Goal: Task Accomplishment & Management: Use online tool/utility

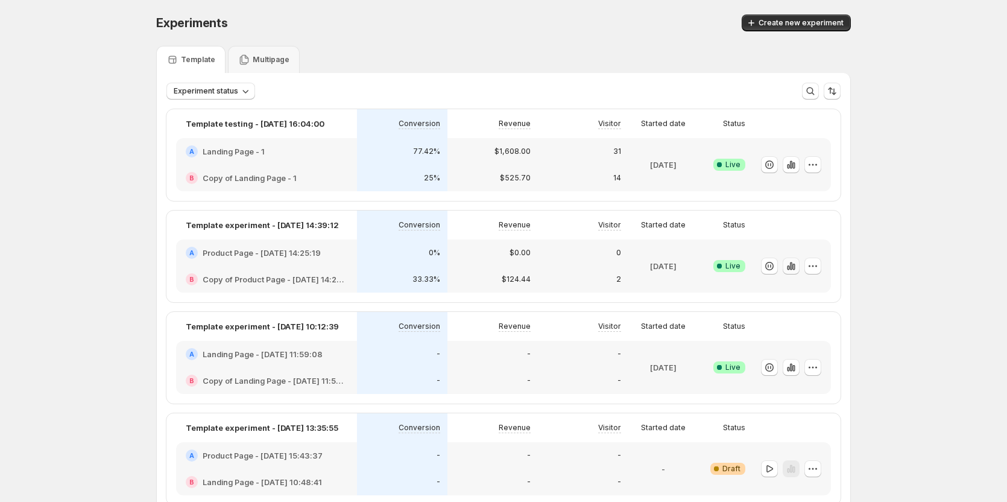
click at [790, 268] on icon "button" at bounding box center [791, 266] width 12 height 12
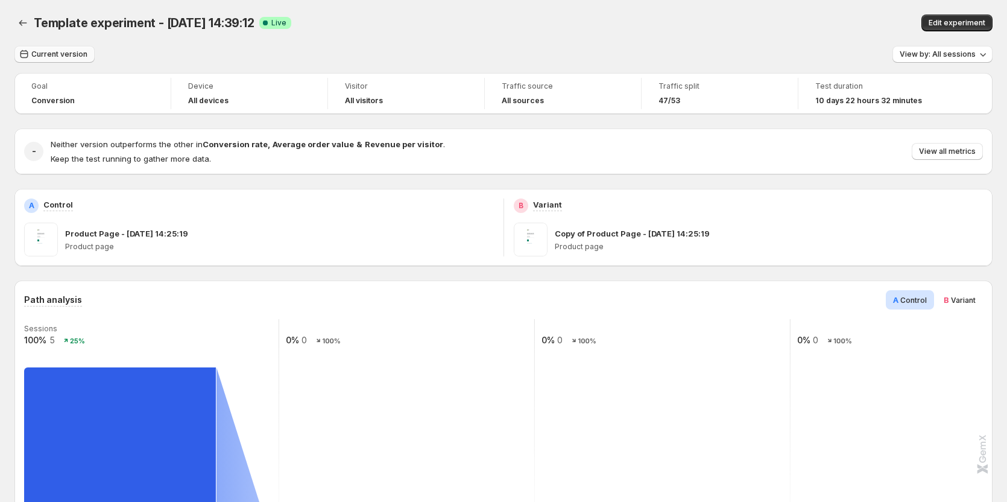
click at [73, 54] on span "Current version" at bounding box center [59, 54] width 56 height 10
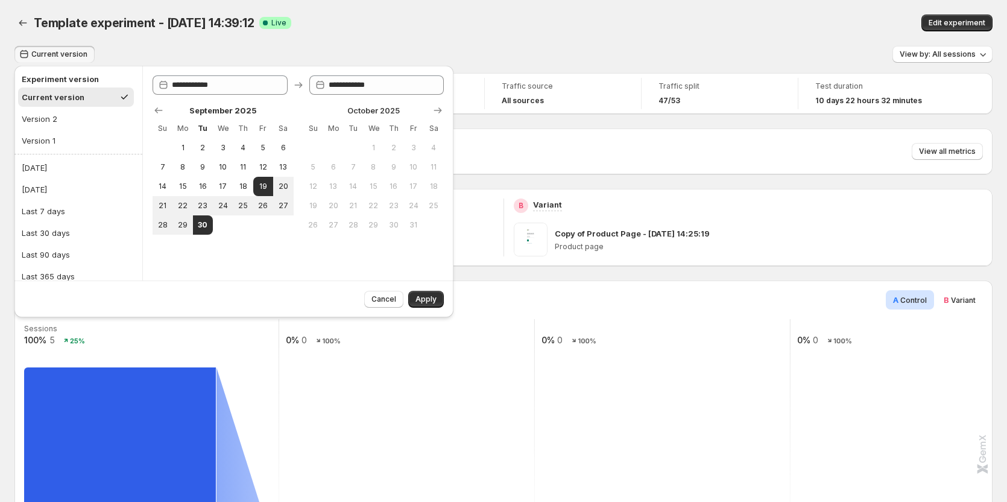
click at [284, 33] on div "Template experiment - [DATE] 14:39:12. This page is ready Template experiment -…" at bounding box center [503, 23] width 978 height 46
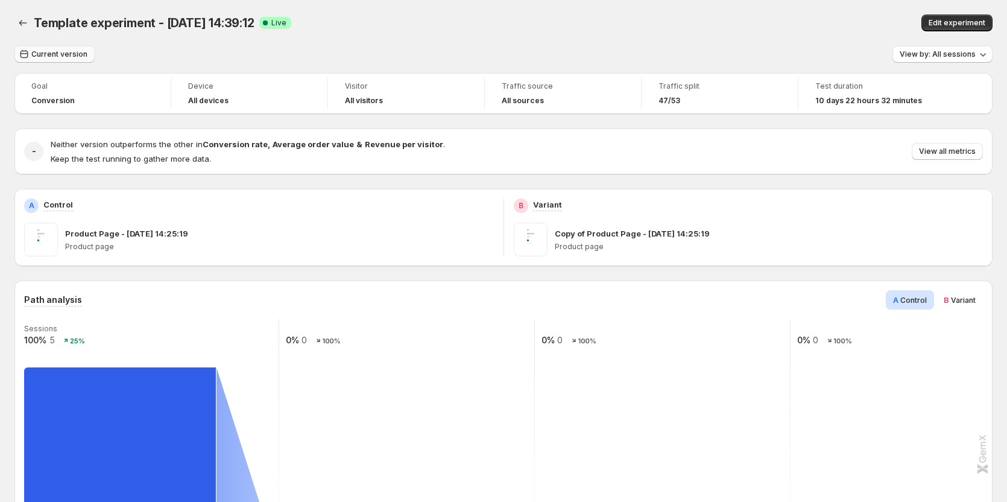
click at [78, 54] on span "Current version" at bounding box center [59, 54] width 56 height 10
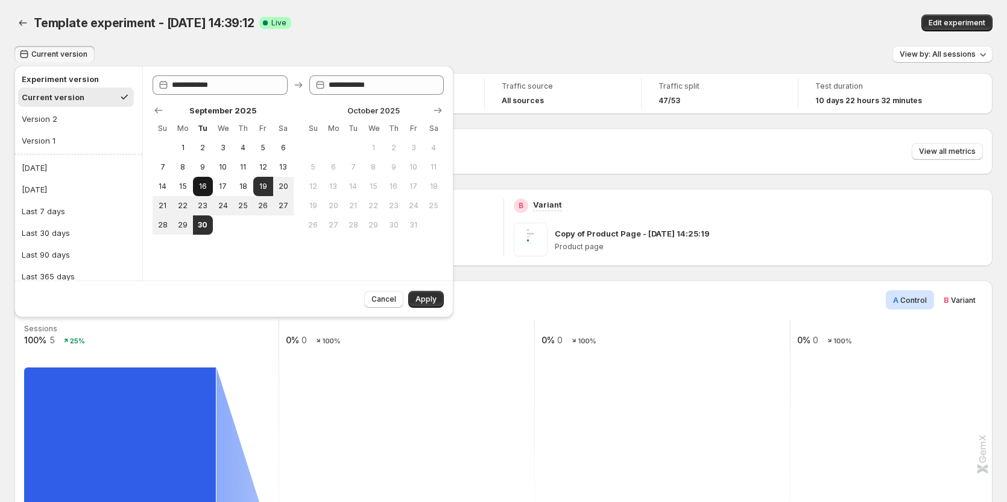
click at [203, 191] on span "16" at bounding box center [203, 187] width 10 height 10
type input "**********"
click at [218, 204] on span "24" at bounding box center [223, 206] width 10 height 10
type input "**********"
click at [433, 297] on span "Apply" at bounding box center [426, 299] width 21 height 10
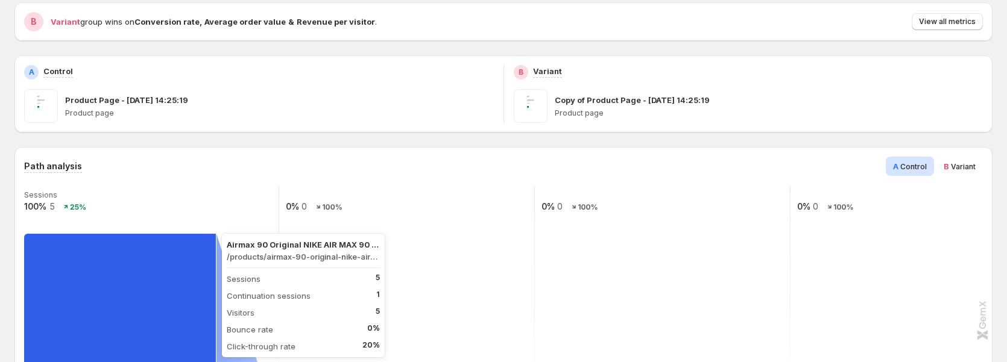
scroll to position [121, 0]
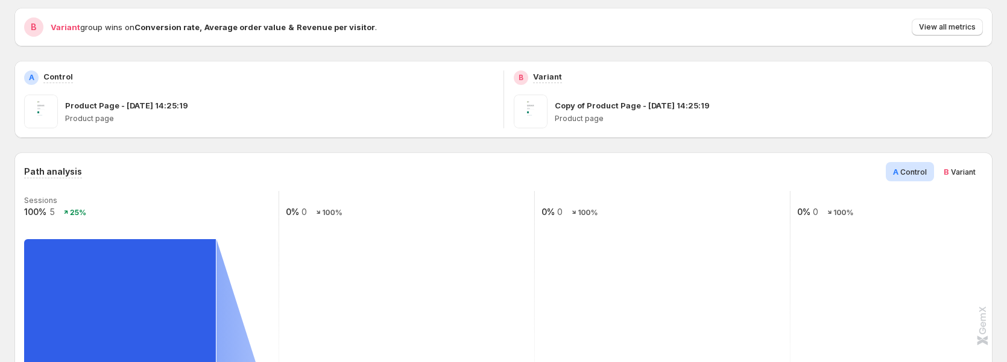
click at [951, 166] on span "B Variant" at bounding box center [960, 172] width 32 height 12
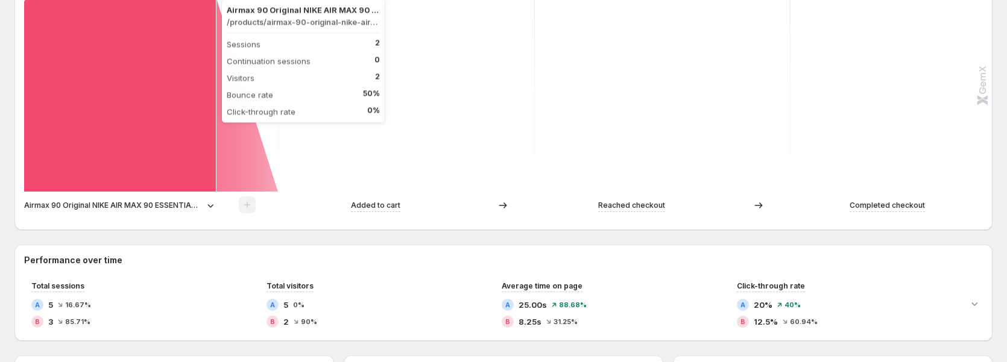
scroll to position [362, 0]
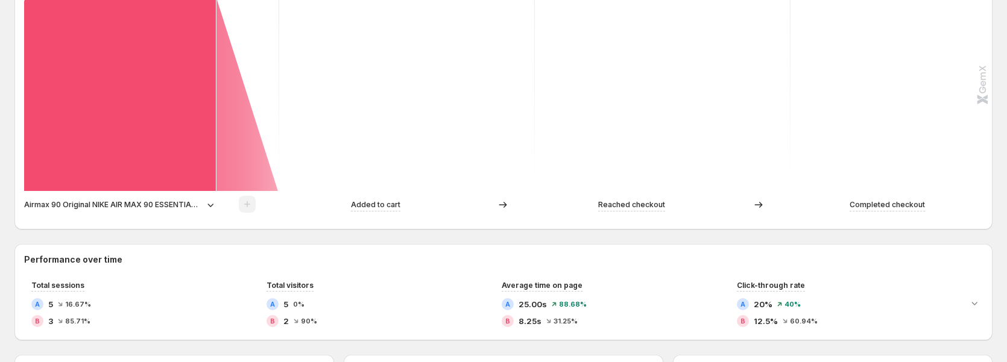
click at [185, 203] on p "Airmax 90 Original NIKE AIR MAX 90 ESSENTIAL men's Running Shoes Sport Outdoor …" at bounding box center [113, 205] width 178 height 12
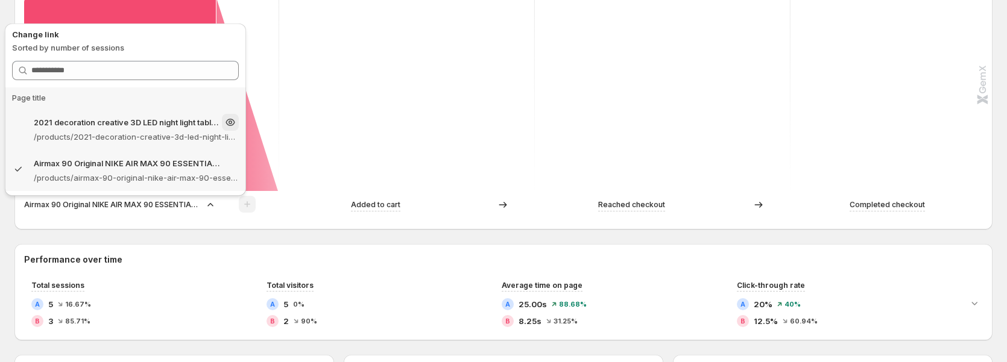
click at [161, 120] on p "2021 decoration creative 3D LED night light table lamp children bedroom child g…" at bounding box center [127, 122] width 186 height 12
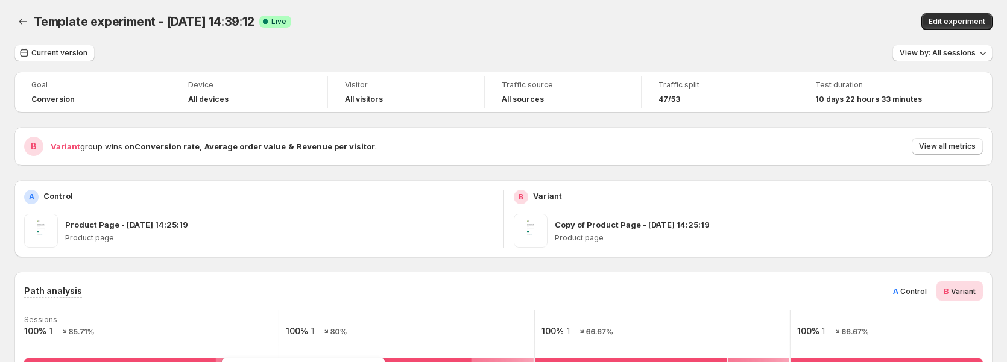
scroll to position [0, 0]
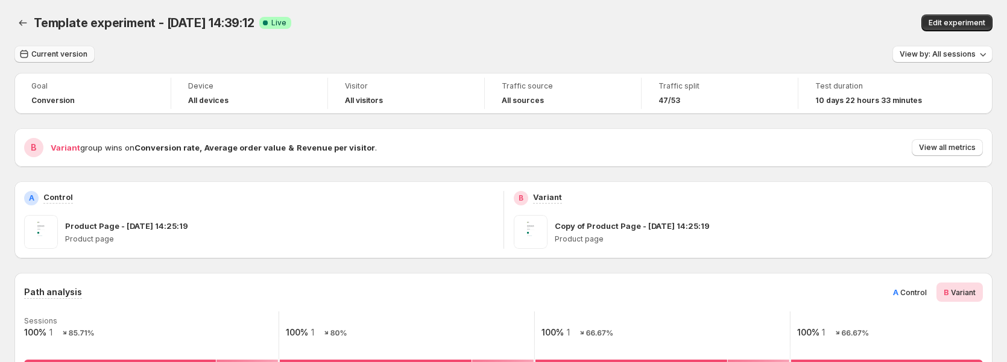
click at [70, 58] on span "Current version" at bounding box center [59, 54] width 56 height 10
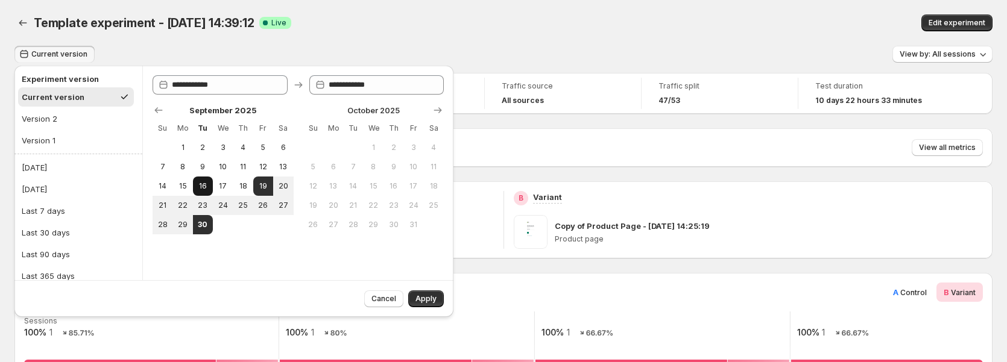
click at [198, 190] on span "16" at bounding box center [203, 187] width 10 height 10
type input "**********"
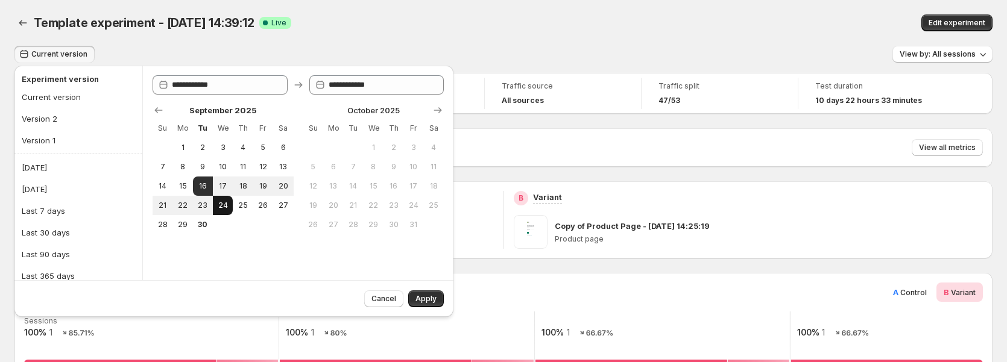
click at [220, 205] on span "24" at bounding box center [223, 206] width 10 height 10
type input "**********"
click at [419, 212] on span "Apply" at bounding box center [426, 299] width 21 height 10
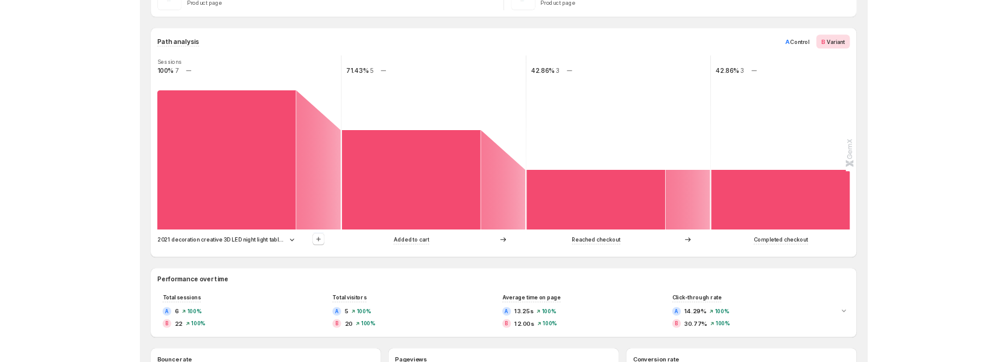
scroll to position [241, 0]
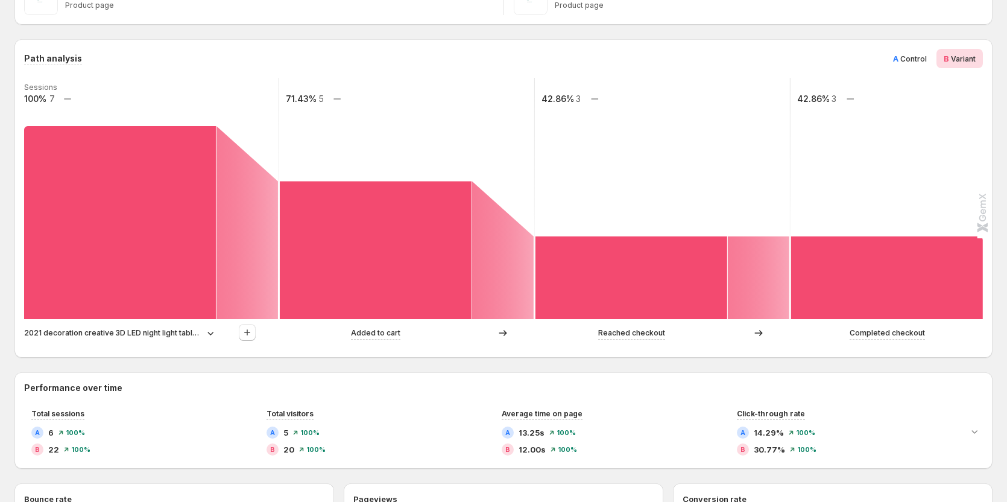
click at [147, 212] on p "2021 decoration creative 3D LED night light table lamp children bedroom child g…" at bounding box center [113, 333] width 178 height 12
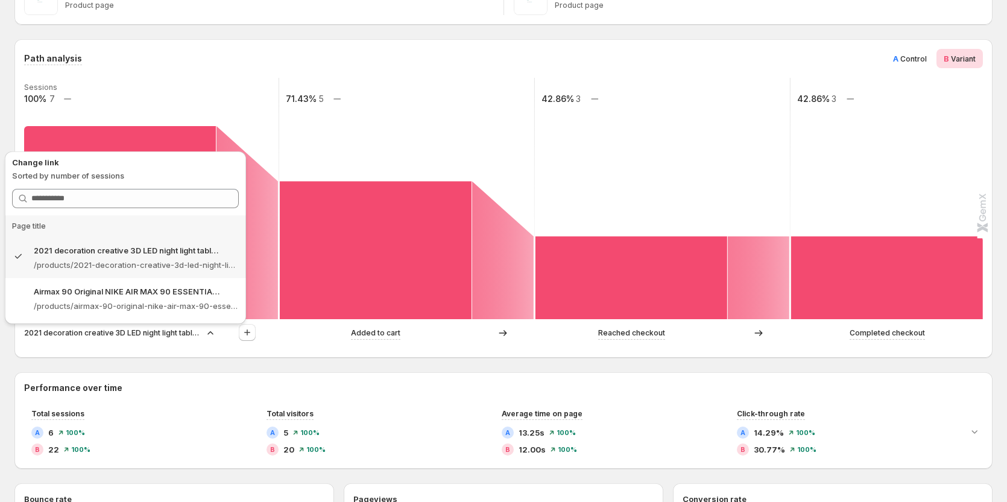
click at [147, 212] on p "2021 decoration creative 3D LED night light table lamp children bedroom child g…" at bounding box center [113, 333] width 178 height 12
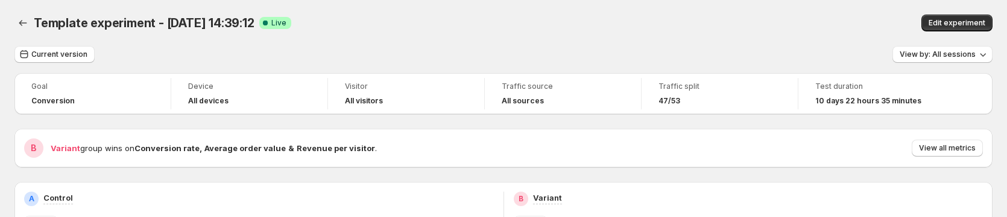
click at [49, 63] on div "Current version" at bounding box center [54, 54] width 80 height 17
click at [52, 56] on span "Current version" at bounding box center [59, 54] width 56 height 10
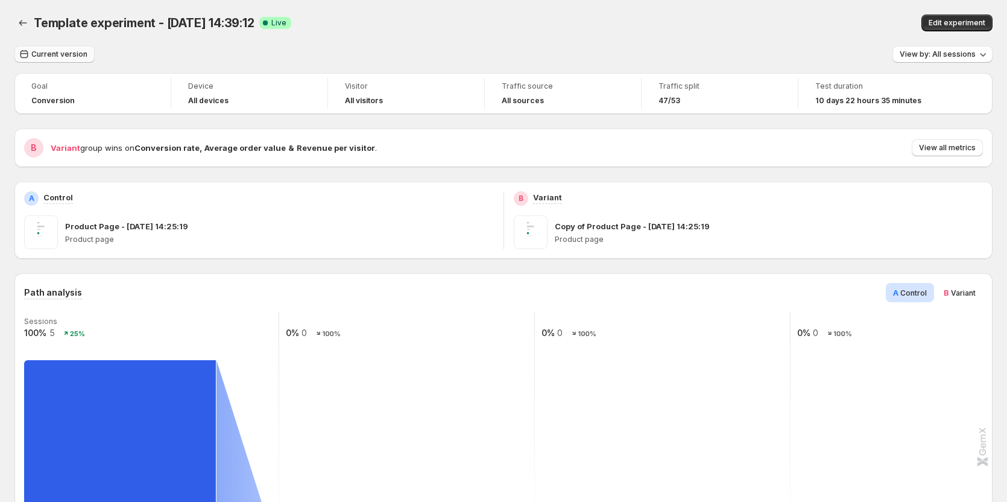
click at [82, 51] on span "Current version" at bounding box center [59, 54] width 56 height 10
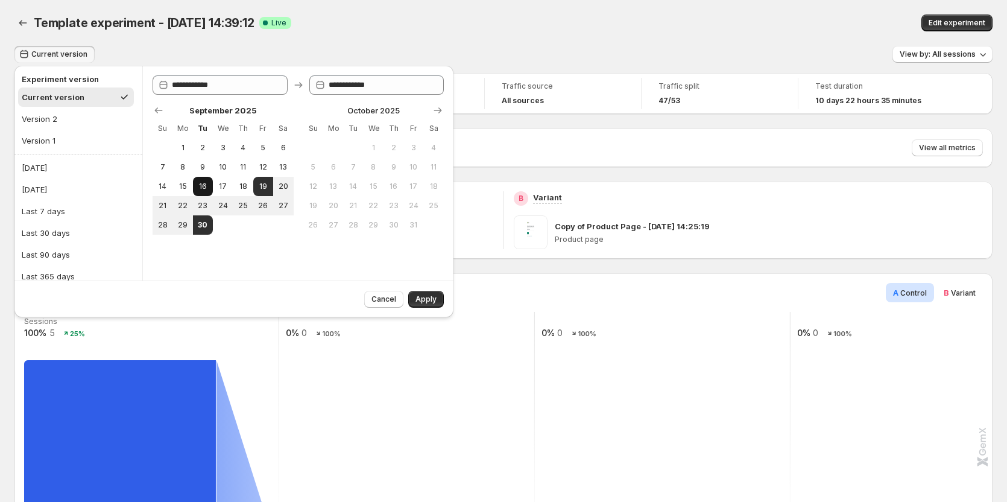
click at [193, 182] on button "16" at bounding box center [203, 186] width 20 height 19
type input "**********"
click at [221, 199] on button "24" at bounding box center [223, 205] width 20 height 19
type input "**********"
click at [431, 216] on span "Apply" at bounding box center [426, 299] width 21 height 10
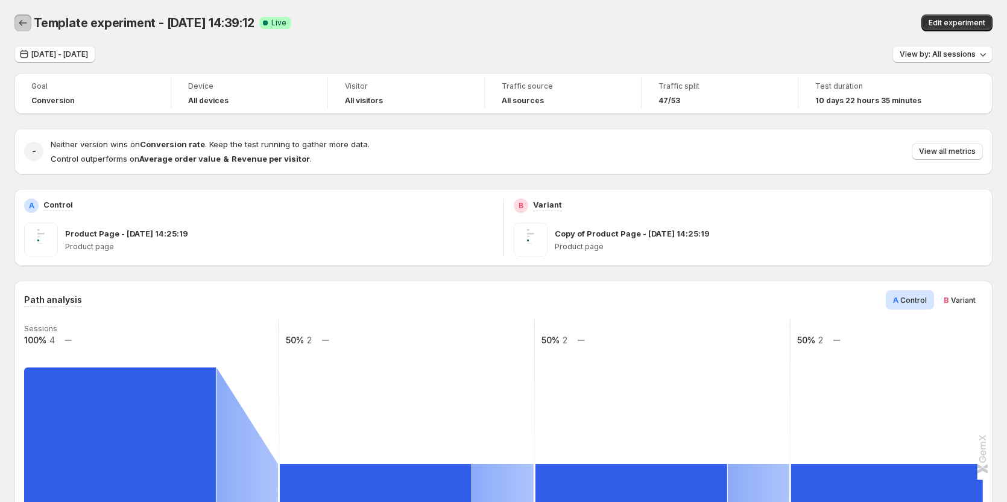
click at [18, 25] on icon "Back" at bounding box center [23, 23] width 12 height 12
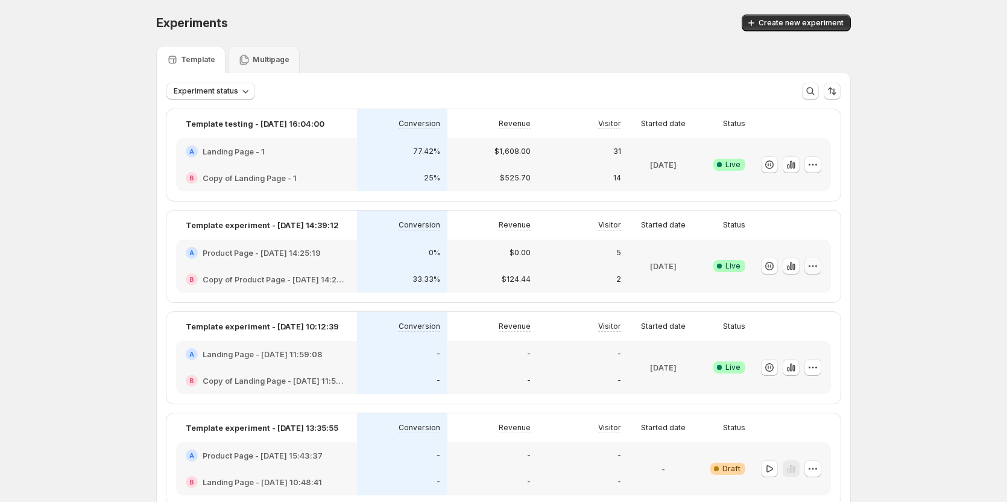
click at [814, 216] on icon "button" at bounding box center [813, 266] width 2 height 2
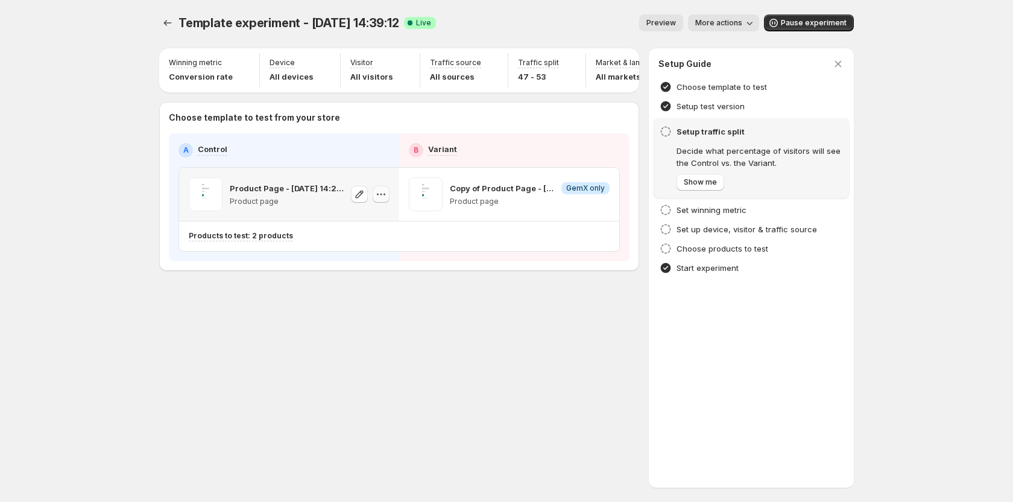
click at [376, 195] on icon "button" at bounding box center [381, 194] width 12 height 12
click at [373, 216] on span "584650331149829047" at bounding box center [365, 268] width 83 height 9
click at [244, 216] on div "Template experiment - Sep 16, 14:39:12. This page is ready Template experiment …" at bounding box center [507, 168] width 724 height 336
click at [838, 63] on icon "button" at bounding box center [838, 64] width 7 height 7
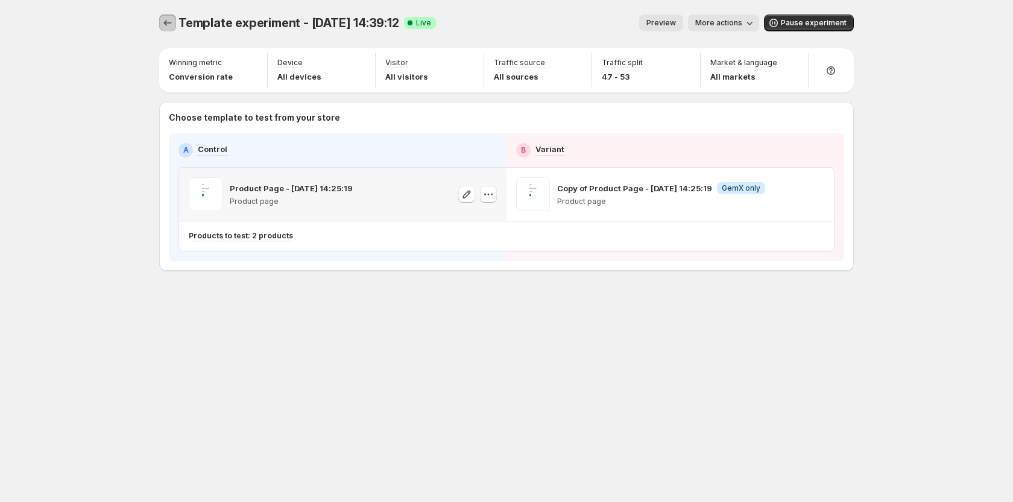
click at [161, 19] on button "Experiments" at bounding box center [167, 22] width 17 height 17
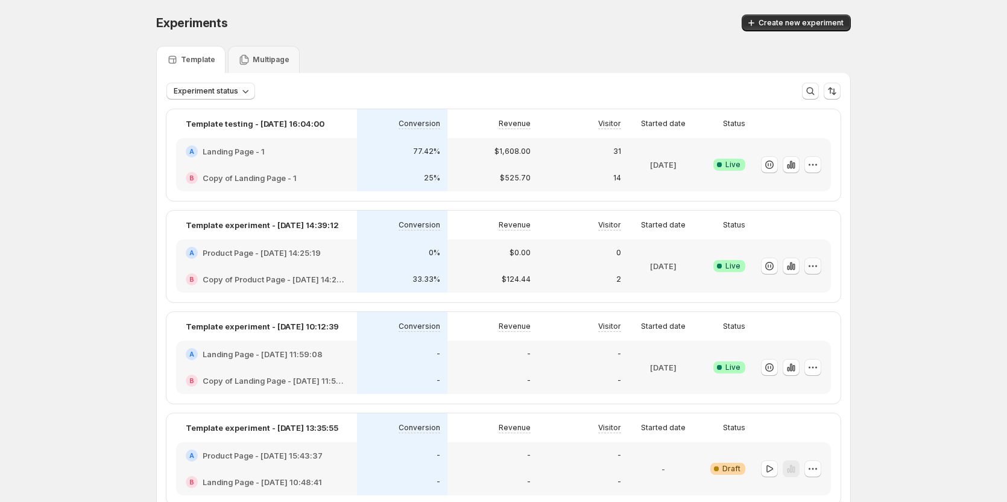
click at [819, 216] on icon "button" at bounding box center [813, 266] width 12 height 12
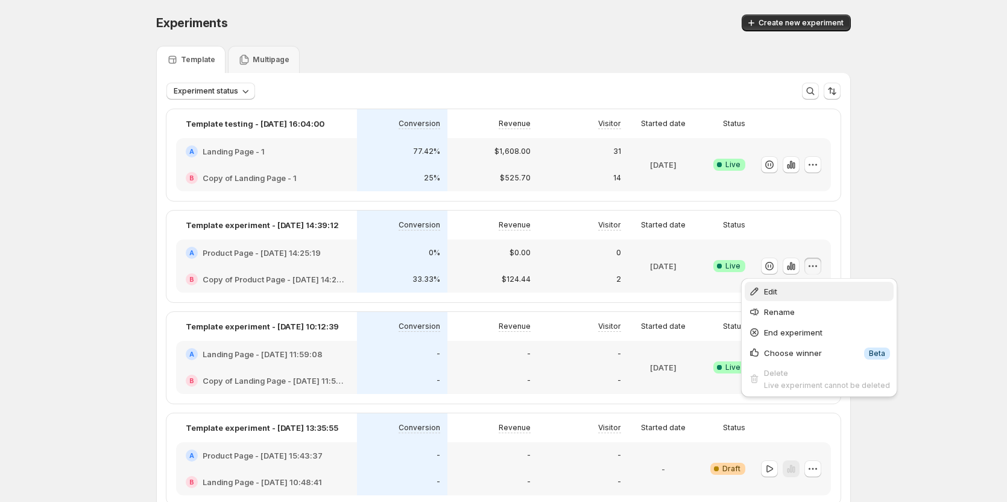
click at [777, 216] on span "Edit" at bounding box center [770, 291] width 13 height 10
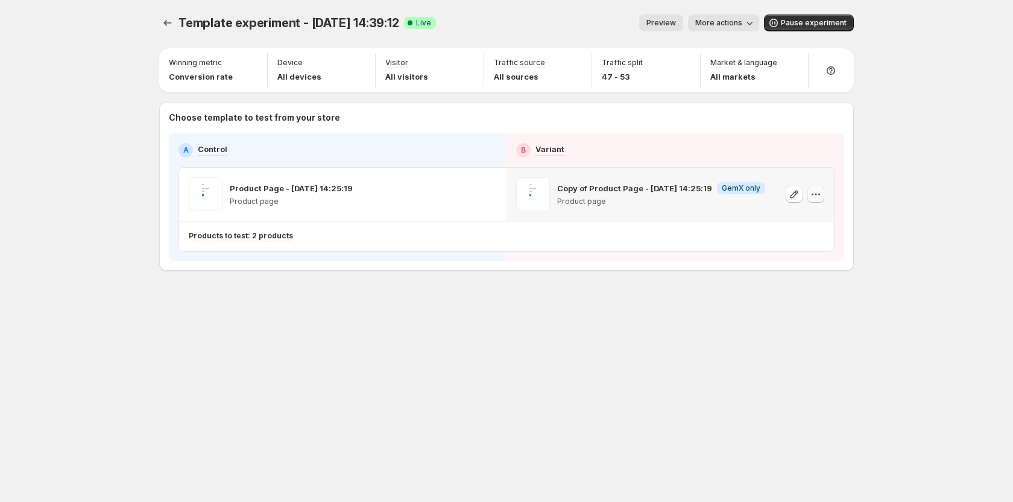
click at [818, 198] on icon "button" at bounding box center [816, 194] width 12 height 12
click at [775, 216] on span "584650331149894583" at bounding box center [800, 262] width 83 height 9
click at [171, 24] on icon "Experiments" at bounding box center [168, 23] width 12 height 12
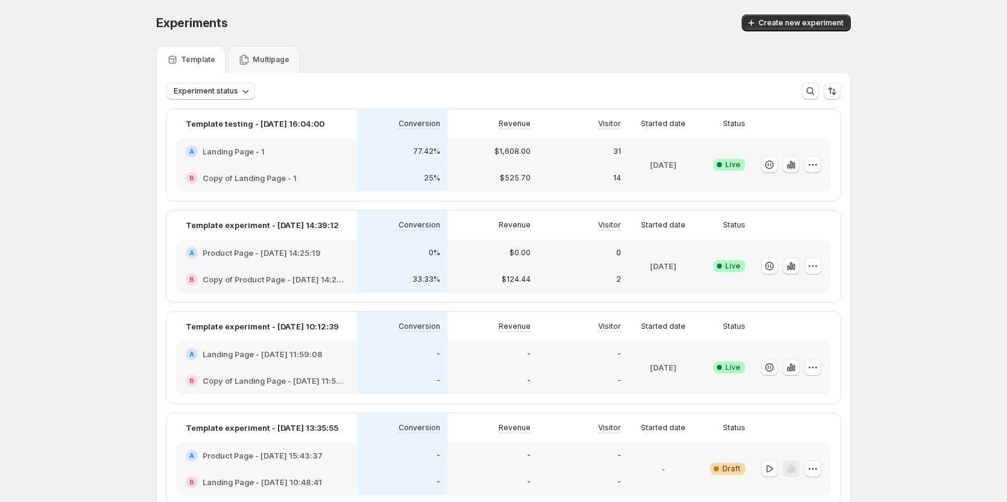
click at [790, 216] on icon "button" at bounding box center [791, 266] width 12 height 12
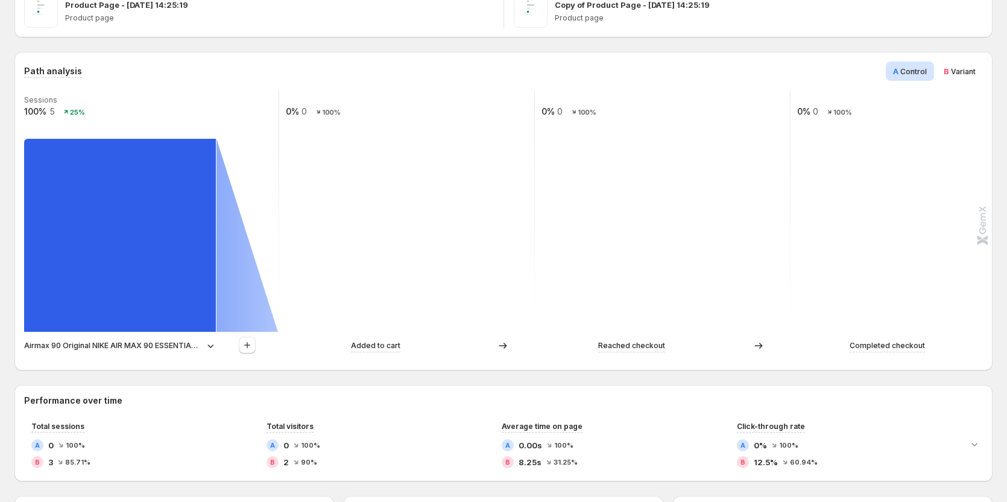
scroll to position [241, 0]
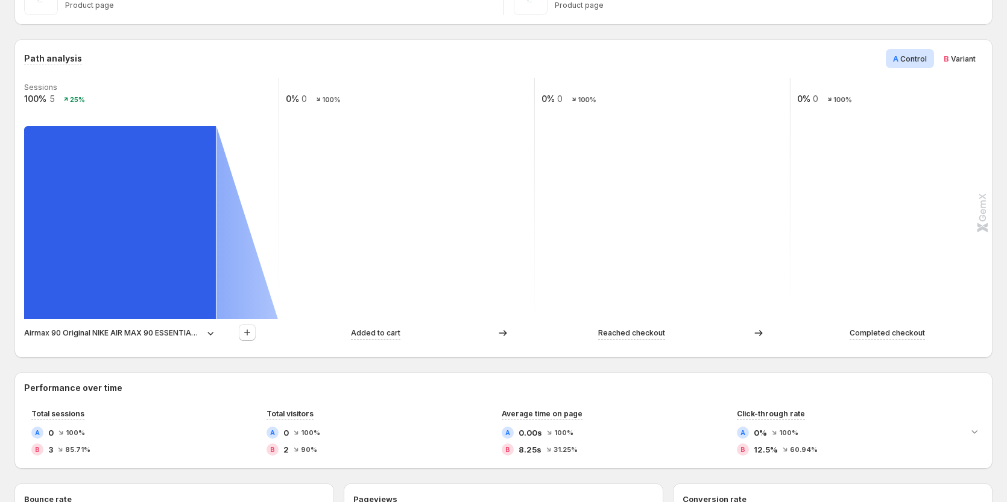
click at [961, 56] on span "Variant" at bounding box center [963, 58] width 25 height 9
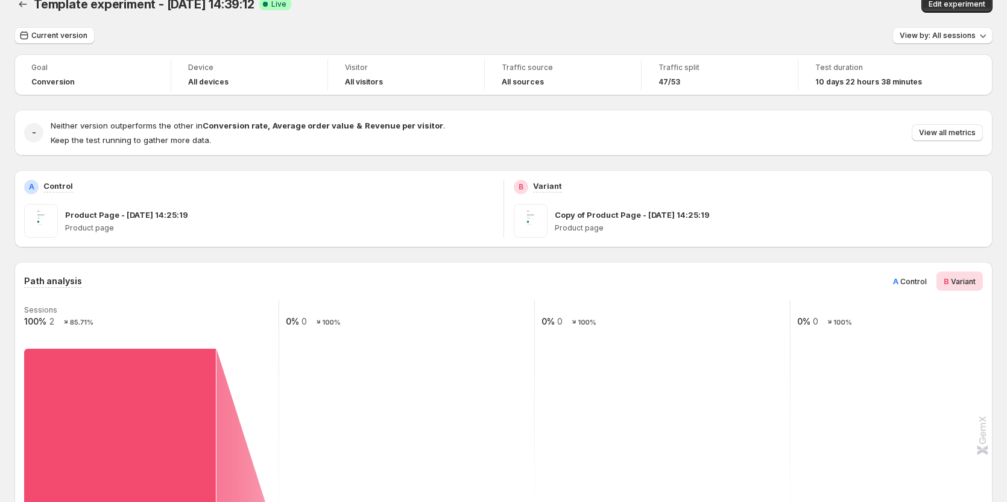
scroll to position [0, 0]
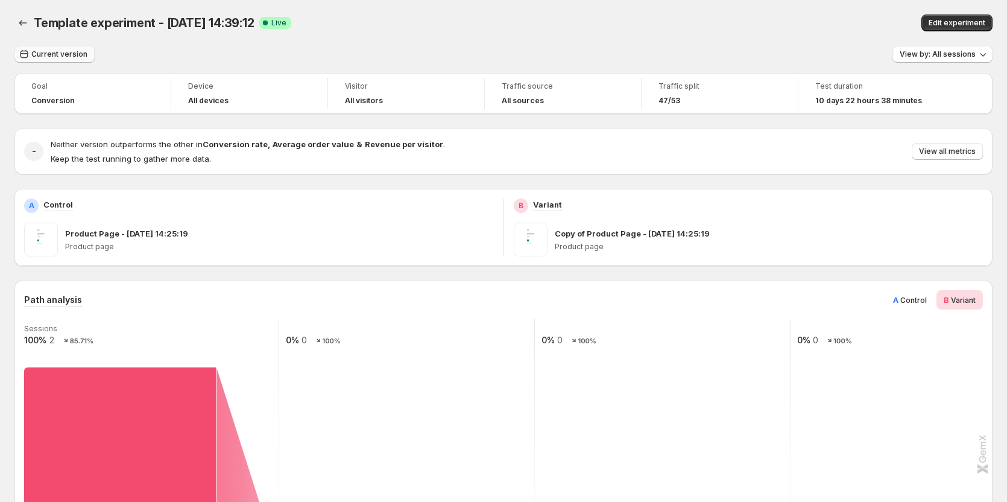
click at [63, 48] on button "Current version" at bounding box center [54, 54] width 80 height 17
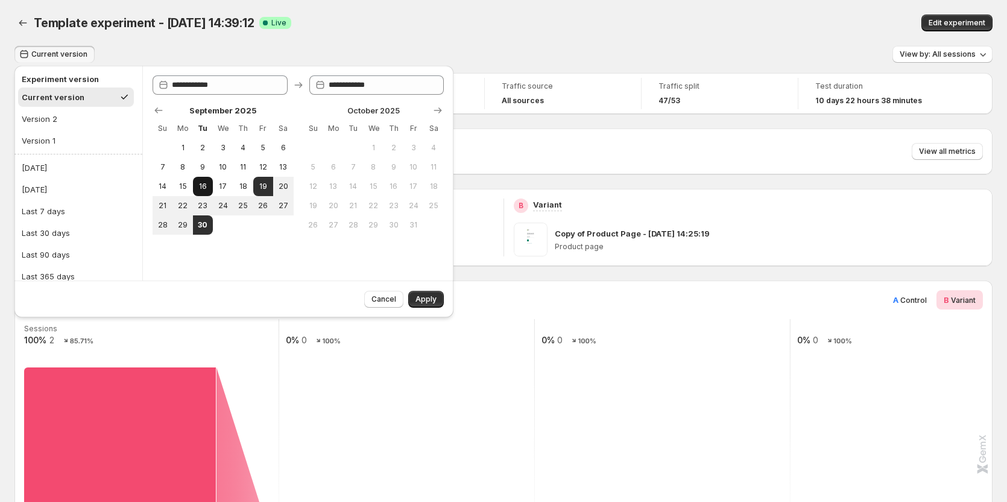
click at [201, 192] on button "16" at bounding box center [203, 186] width 20 height 19
type input "**********"
click at [227, 205] on span "24" at bounding box center [223, 206] width 10 height 10
type input "**********"
click at [428, 216] on button "Apply" at bounding box center [426, 299] width 36 height 17
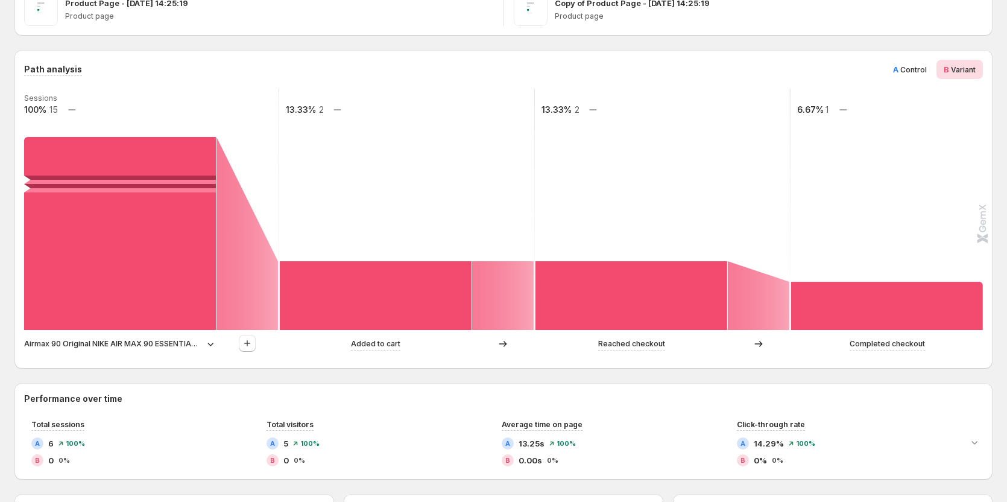
scroll to position [241, 0]
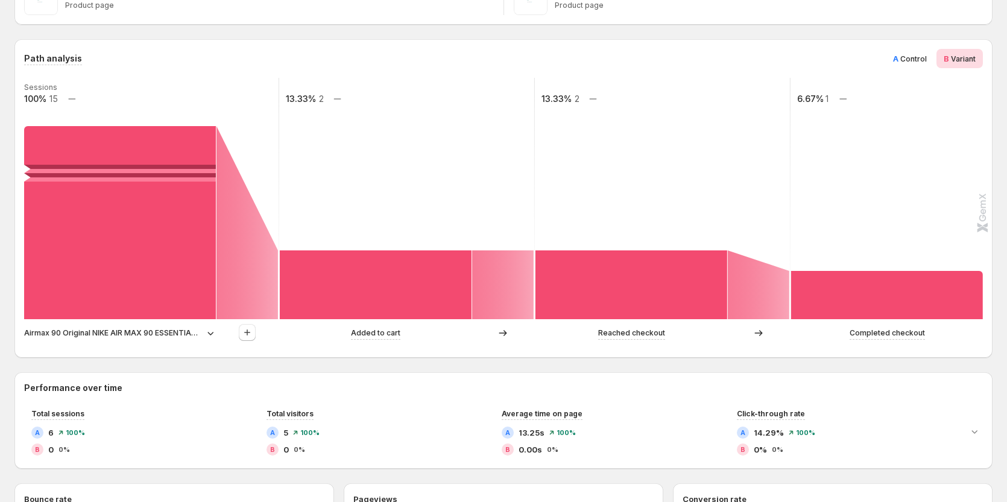
click at [190, 216] on p "Airmax 90 Original NIKE AIR MAX 90 ESSENTIAL men's Running Shoes Sport Outdoor …" at bounding box center [113, 333] width 178 height 12
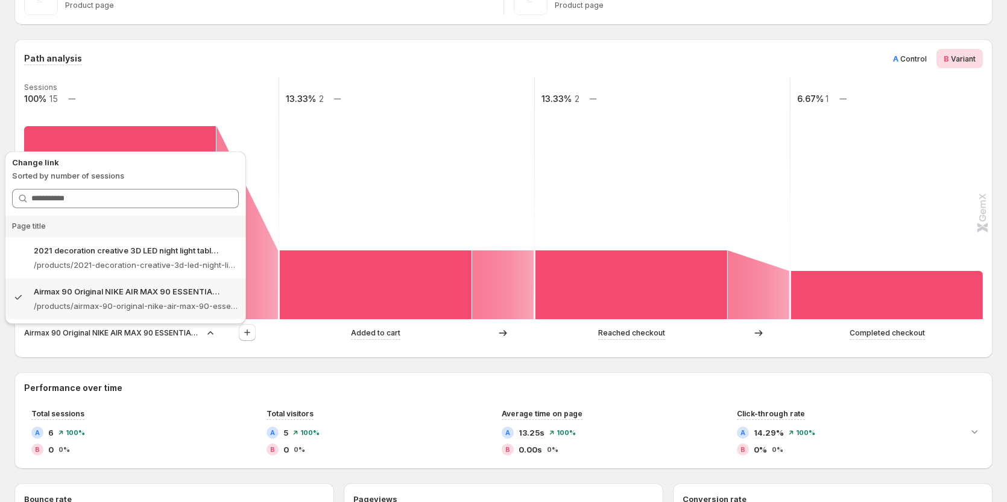
click at [171, 216] on div "Path analysis A Control B Variant Sessions 100% 15 13.33% 2 13.33% 2 6.67% 1 Ai…" at bounding box center [503, 198] width 978 height 318
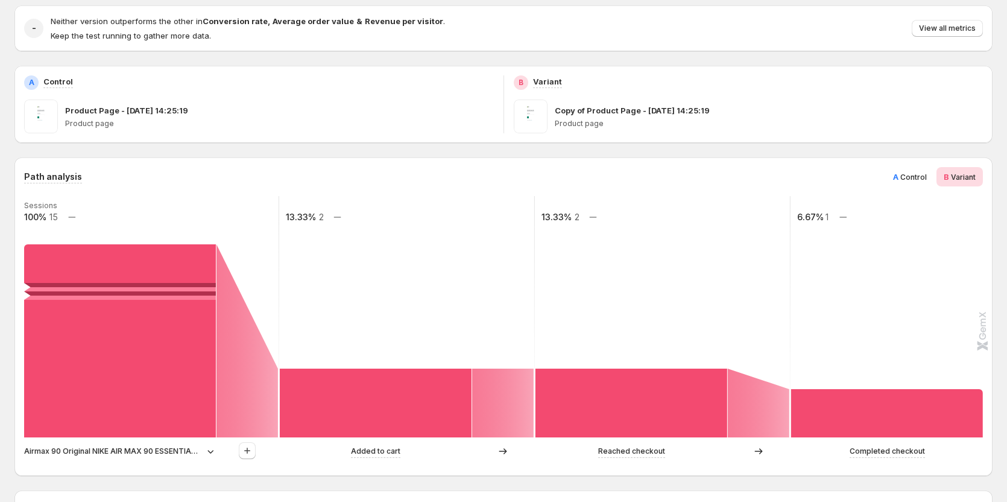
scroll to position [121, 0]
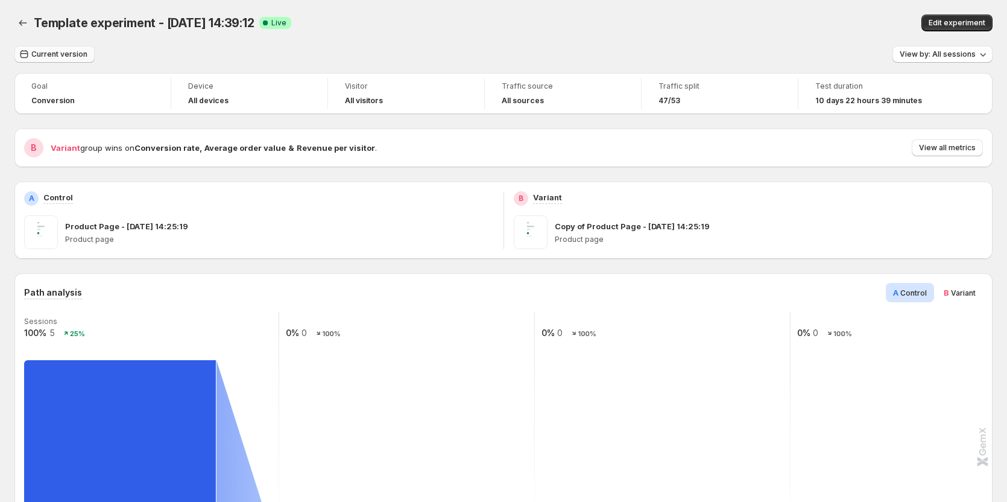
click at [66, 52] on span "Current version" at bounding box center [59, 54] width 56 height 10
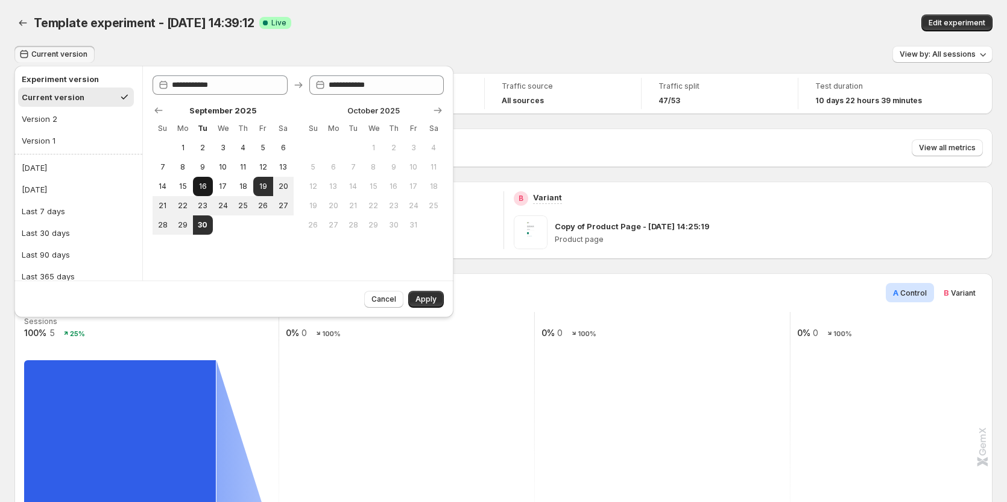
click at [202, 189] on span "16" at bounding box center [203, 187] width 10 height 10
type input "**********"
drag, startPoint x: 221, startPoint y: 209, endPoint x: 373, endPoint y: 284, distance: 169.1
click at [223, 209] on span "24" at bounding box center [223, 206] width 10 height 10
type input "**********"
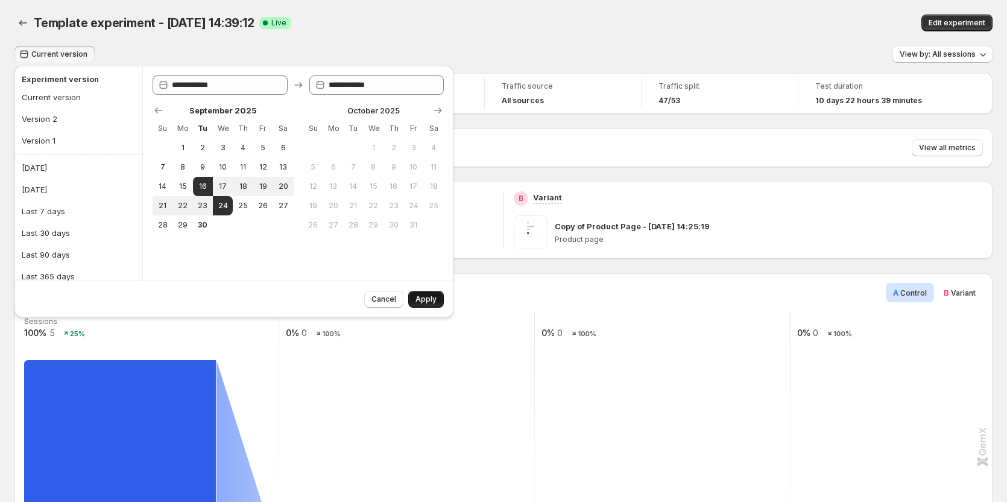
click at [414, 292] on button "Apply" at bounding box center [426, 299] width 36 height 17
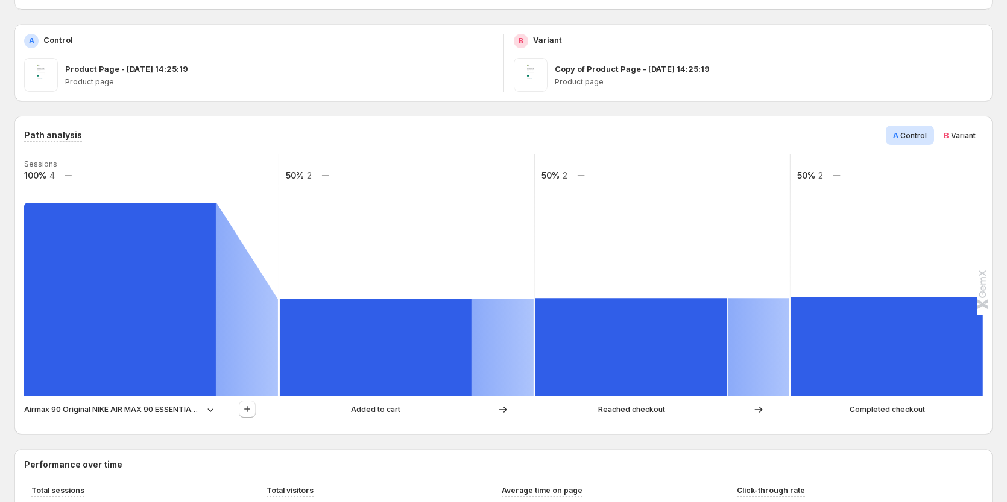
scroll to position [181, 0]
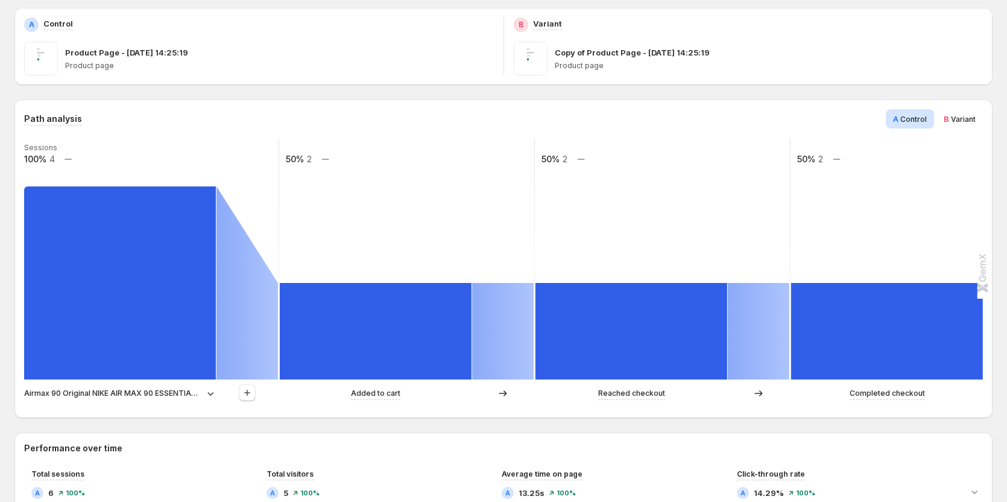
click at [956, 117] on span "B Variant" at bounding box center [960, 119] width 32 height 12
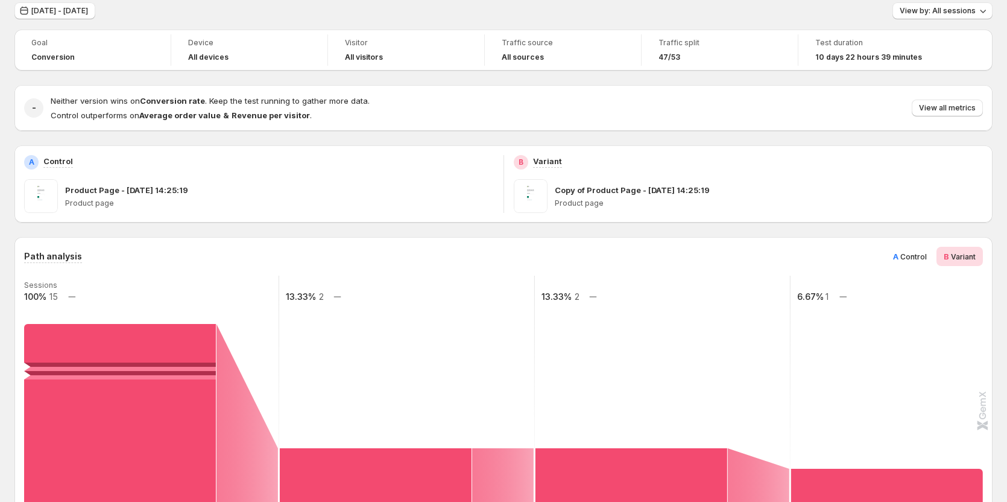
scroll to position [0, 0]
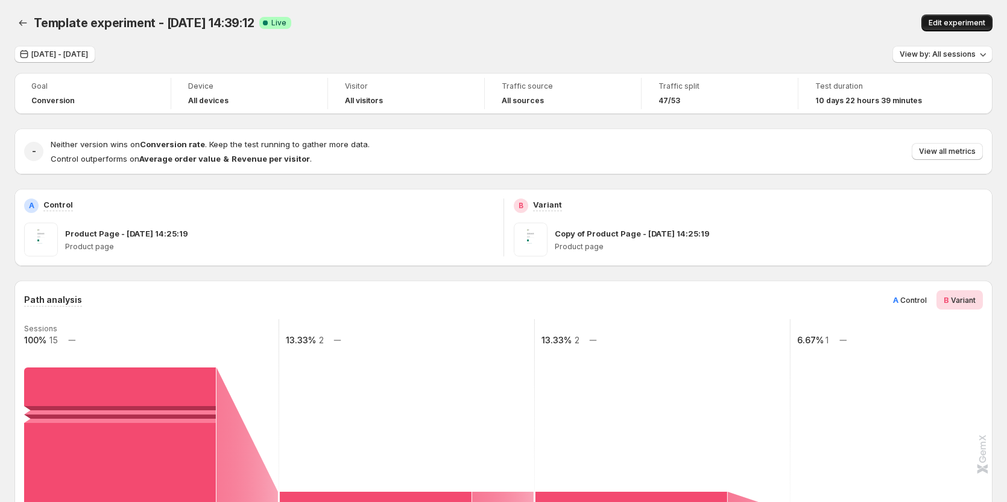
click at [950, 19] on span "Edit experiment" at bounding box center [957, 23] width 57 height 10
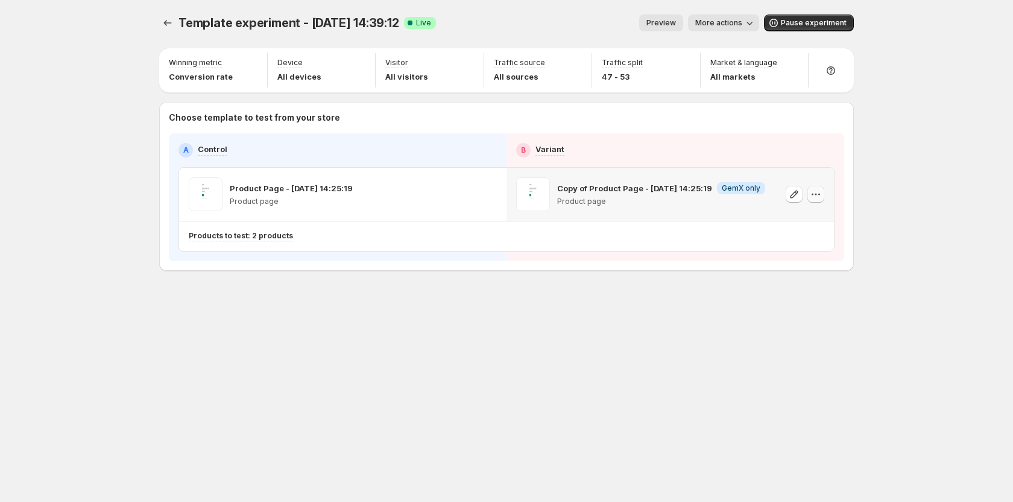
click at [812, 196] on icon "button" at bounding box center [816, 194] width 12 height 12
click at [776, 261] on span "584650331149894583" at bounding box center [800, 262] width 83 height 9
click at [821, 188] on button "button" at bounding box center [816, 194] width 17 height 17
click at [791, 257] on span "Copy ID 584650331149894583" at bounding box center [827, 255] width 137 height 23
click at [719, 21] on span "More actions" at bounding box center [718, 23] width 47 height 10
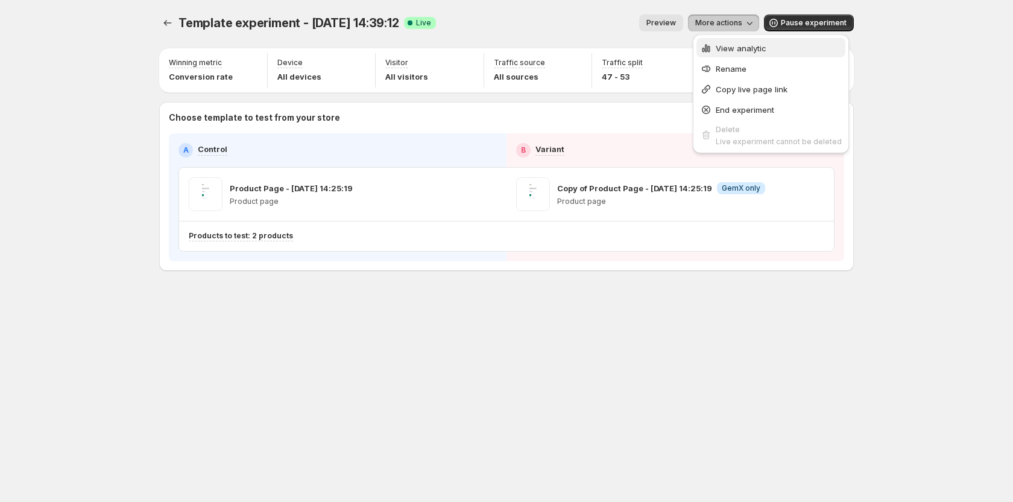
click at [732, 51] on span "View analytic" at bounding box center [741, 48] width 51 height 10
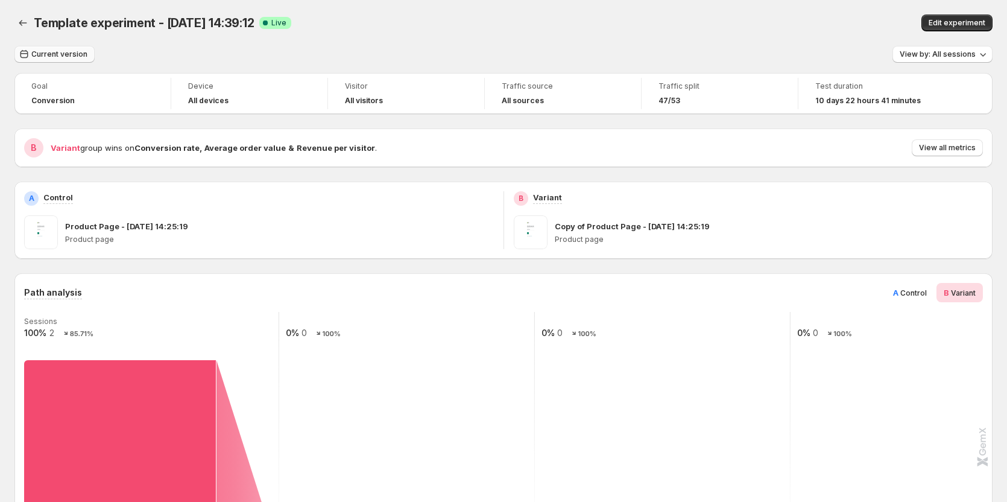
click at [74, 59] on button "Current version" at bounding box center [54, 54] width 80 height 17
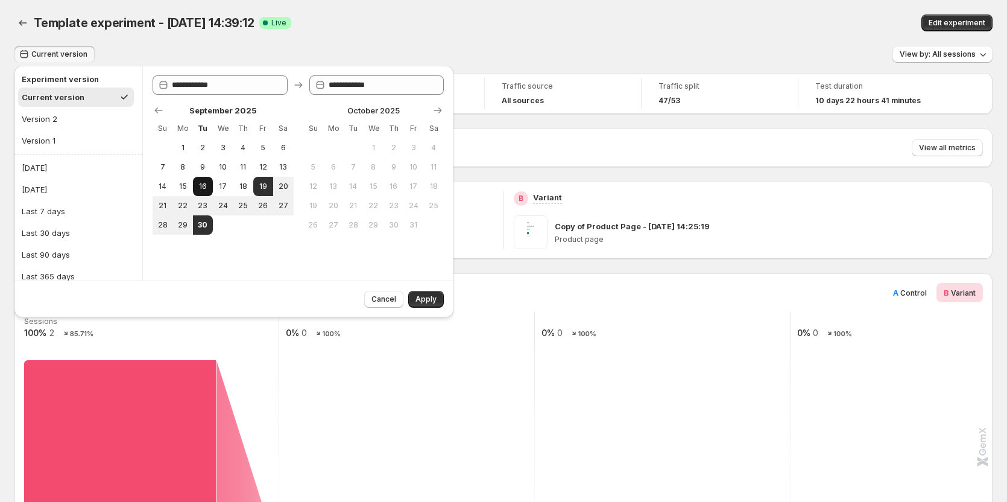
click at [206, 185] on span "16" at bounding box center [203, 187] width 10 height 10
type input "**********"
click at [224, 204] on span "24" at bounding box center [223, 206] width 10 height 10
type input "**********"
click at [421, 299] on span "Apply" at bounding box center [426, 299] width 21 height 10
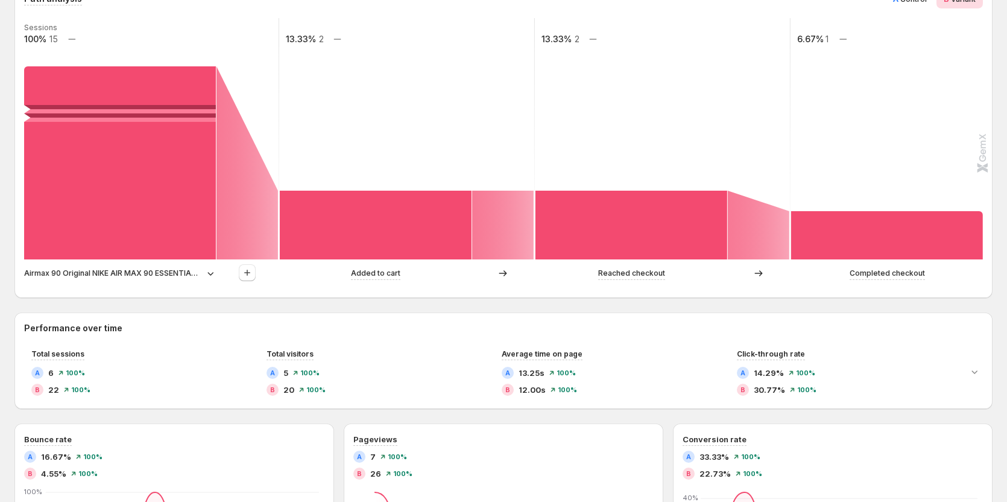
scroll to position [302, 0]
click at [177, 270] on p "Airmax 90 Original NIKE AIR MAX 90 ESSENTIAL men's Running Shoes Sport Outdoor …" at bounding box center [113, 273] width 178 height 12
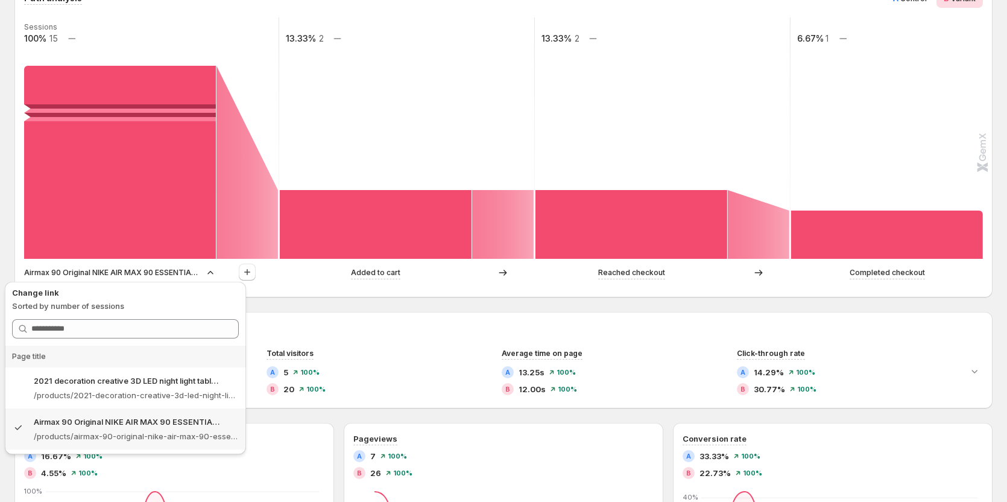
click at [321, 286] on div "Airmax 90 Original NIKE AIR MAX 90 ESSENTIAL men's Running Shoes Sport Outdoor …" at bounding box center [502, 276] width 957 height 24
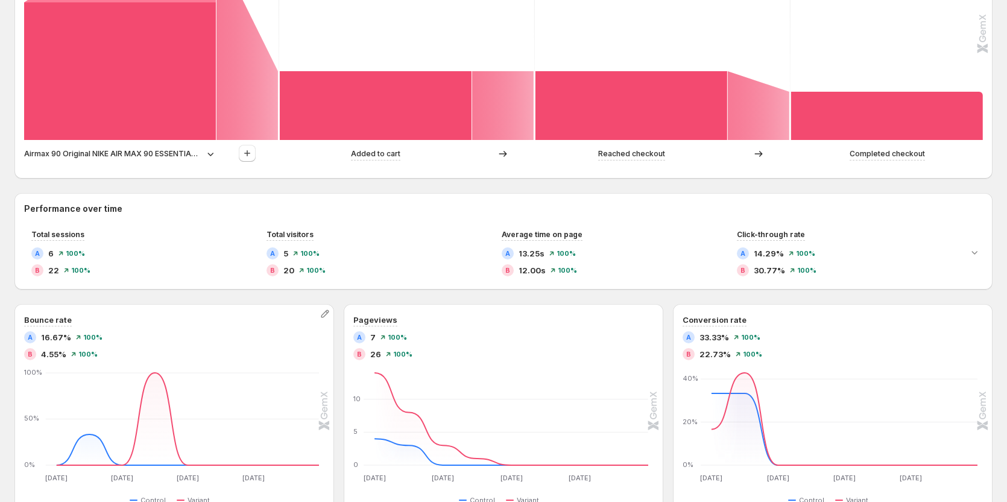
scroll to position [422, 0]
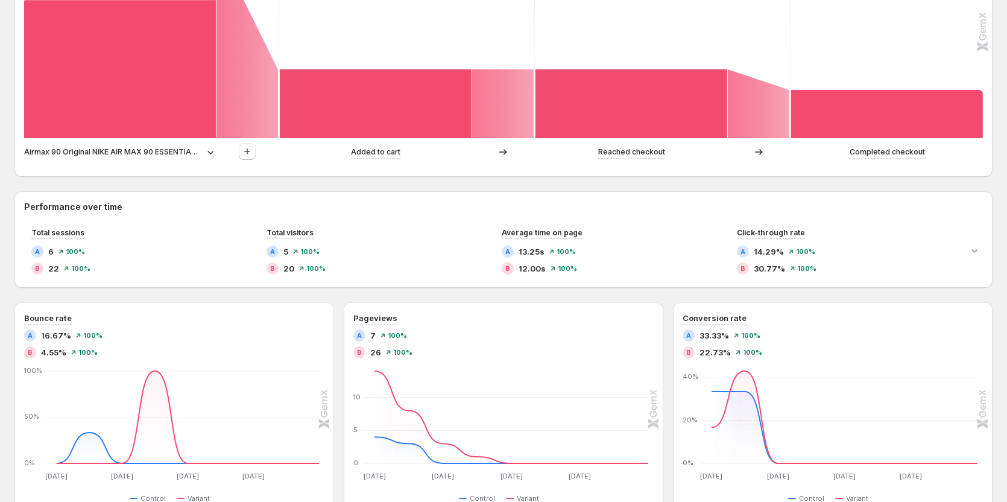
click at [150, 153] on p "Airmax 90 Original NIKE AIR MAX 90 ESSENTIAL men's Running Shoes Sport Outdoor …" at bounding box center [113, 152] width 178 height 12
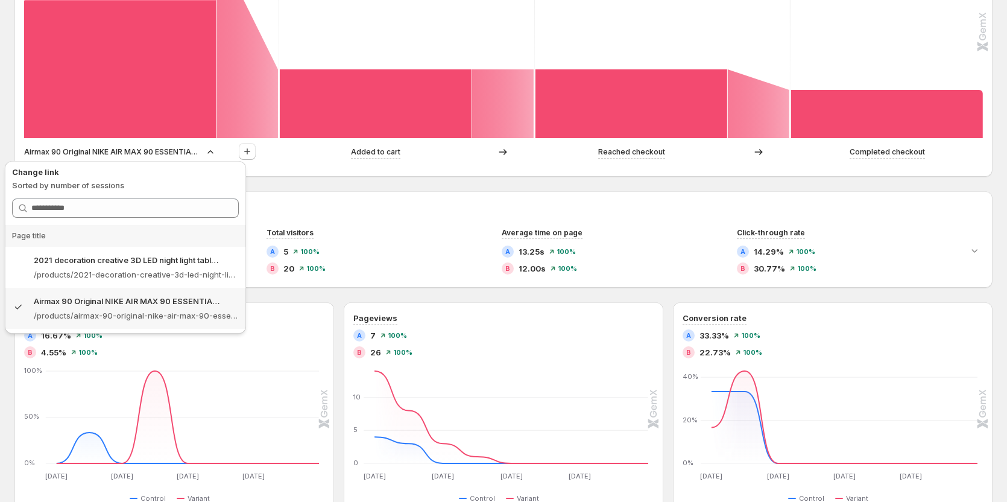
click at [309, 183] on div "Path analysis A Control B Variant Sessions 100% 15 13.33% 2 13.33% 2 6.67% 1 Ai…" at bounding box center [503, 312] width 978 height 908
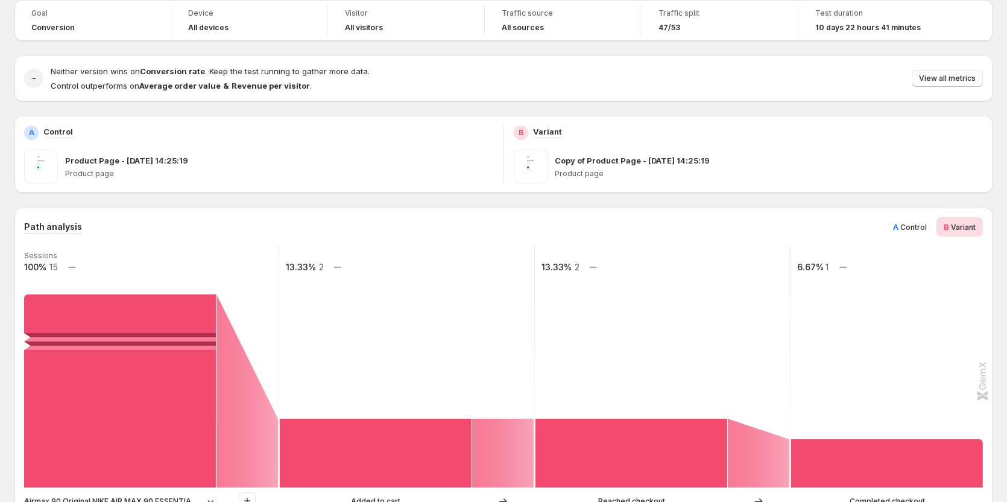
scroll to position [60, 0]
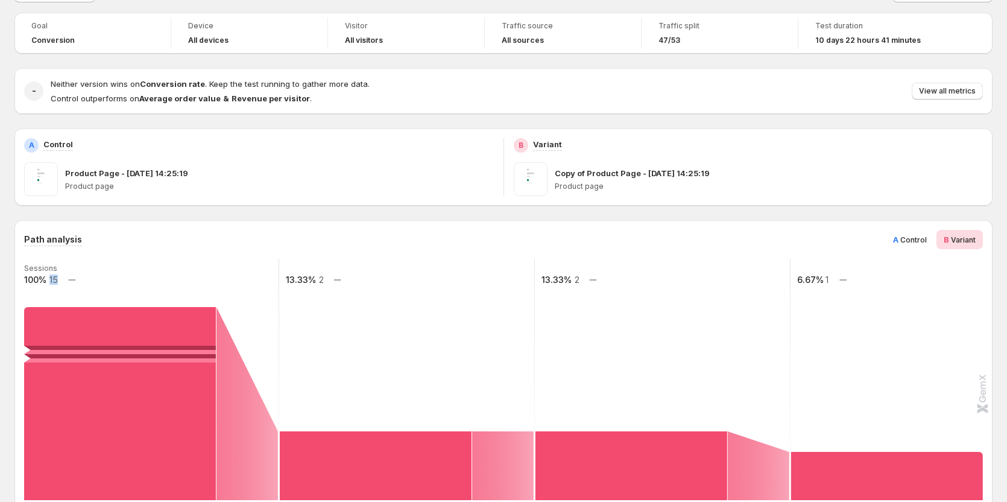
drag, startPoint x: 57, startPoint y: 279, endPoint x: 49, endPoint y: 281, distance: 8.2
click at [49, 281] on text "15" at bounding box center [53, 279] width 8 height 10
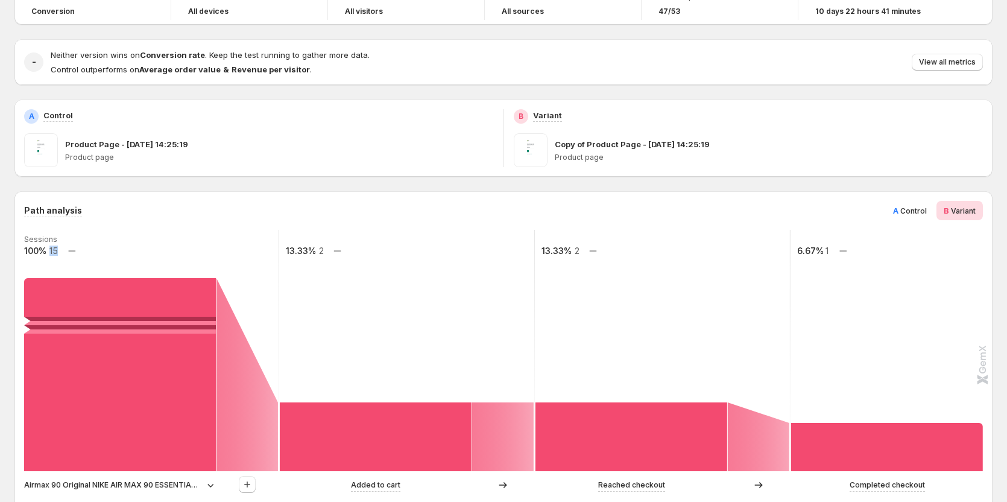
scroll to position [0, 0]
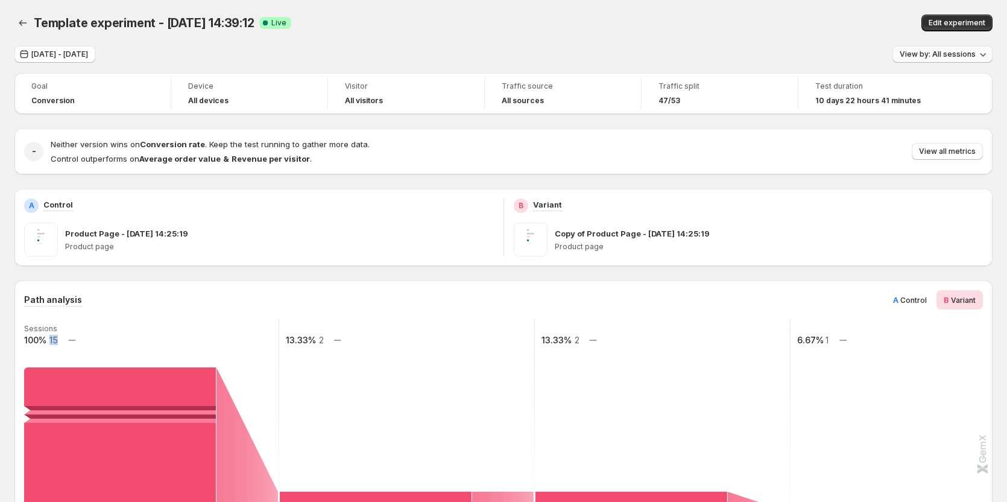
click at [960, 51] on span "View by: All sessions" at bounding box center [938, 54] width 76 height 10
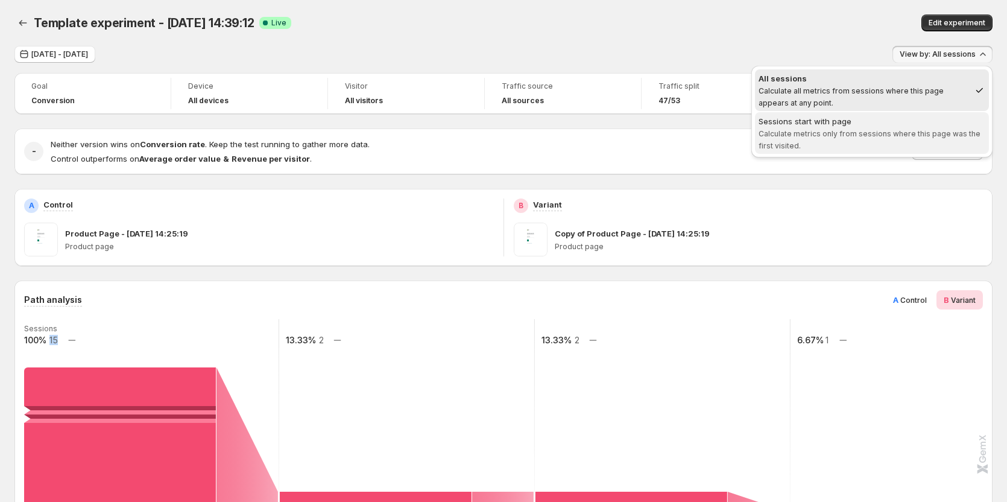
click at [852, 134] on span "Calculate metrics only from sessions where this page was the first visited." at bounding box center [870, 139] width 222 height 21
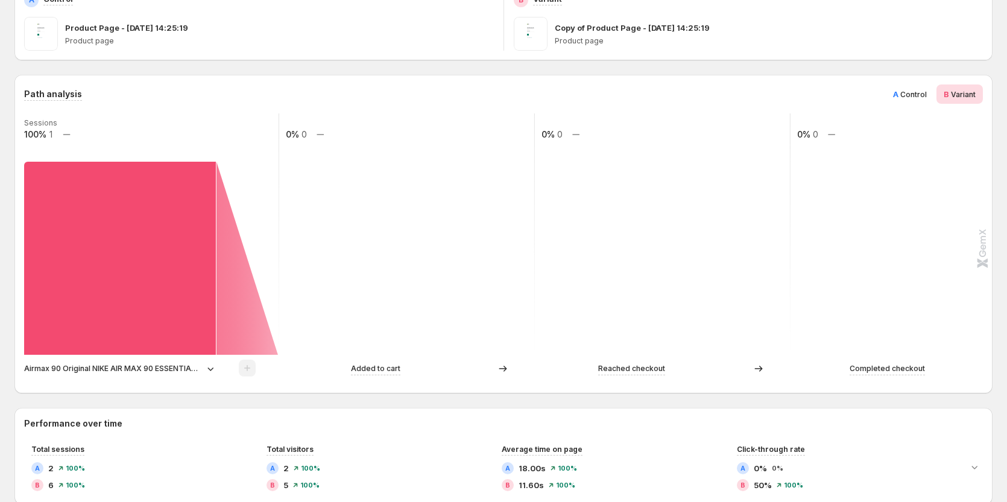
scroll to position [302, 0]
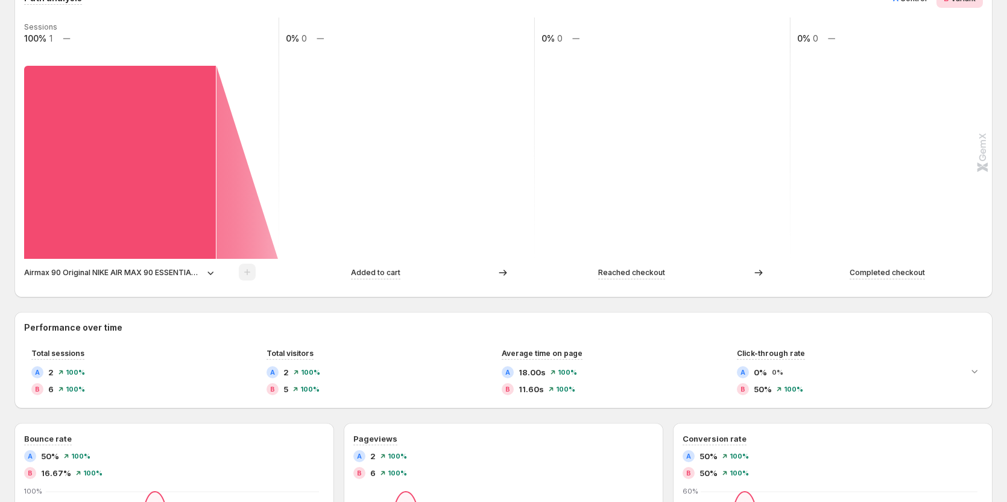
click at [169, 277] on p "Airmax 90 Original NIKE AIR MAX 90 ESSENTIAL men's Running Shoes Sport Outdoor …" at bounding box center [113, 273] width 178 height 12
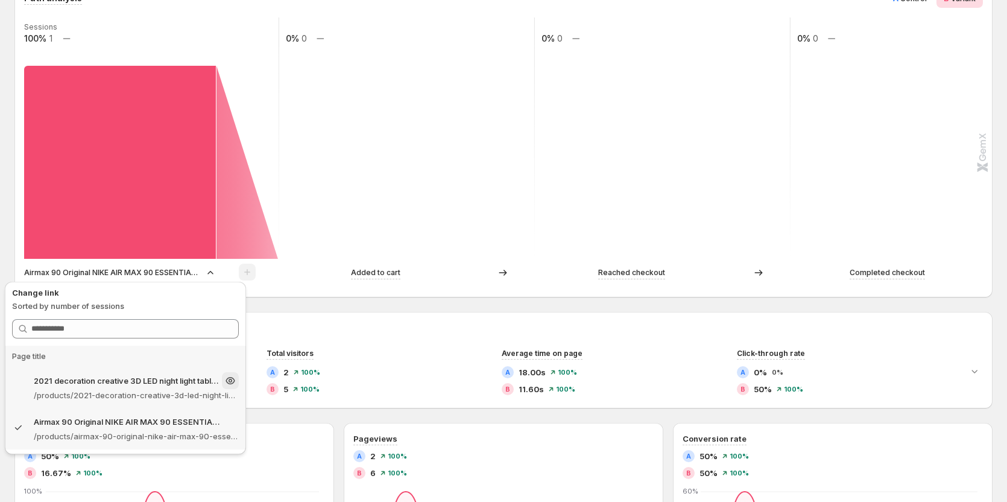
click at [124, 393] on p "/products/2021-decoration-creative-3d-led-night-light-table-lamp-children-bedro…" at bounding box center [136, 395] width 205 height 12
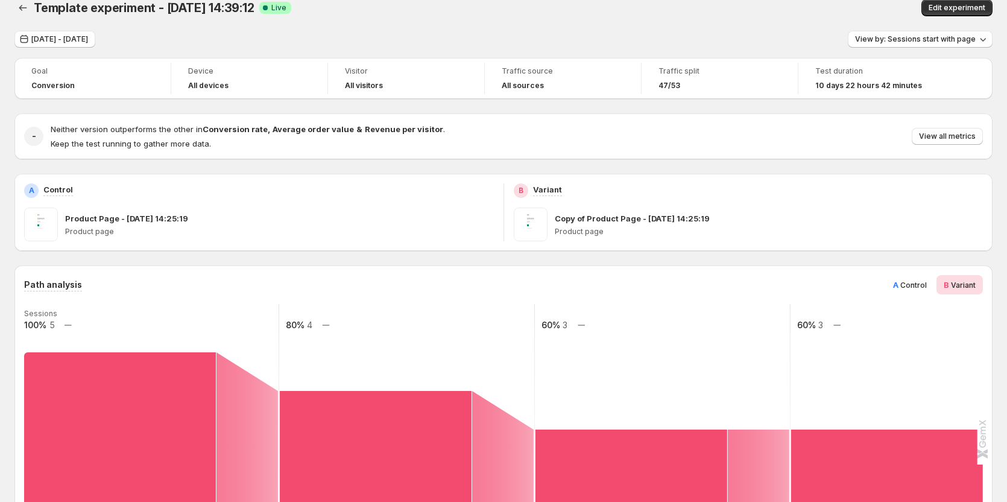
scroll to position [0, 0]
